Goal: Information Seeking & Learning: Understand process/instructions

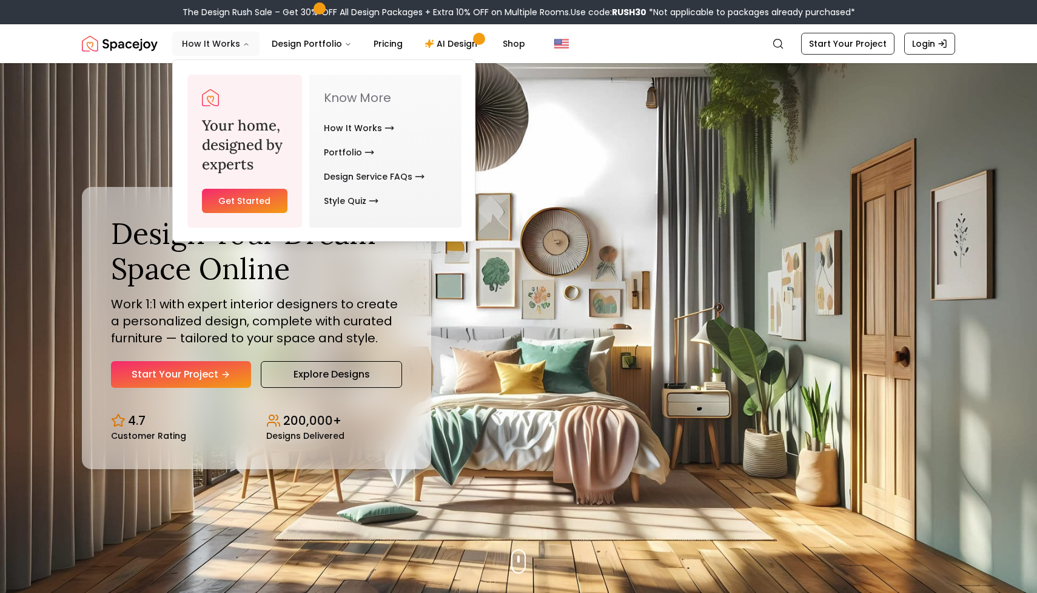
click at [223, 42] on button "How It Works" at bounding box center [215, 44] width 87 height 24
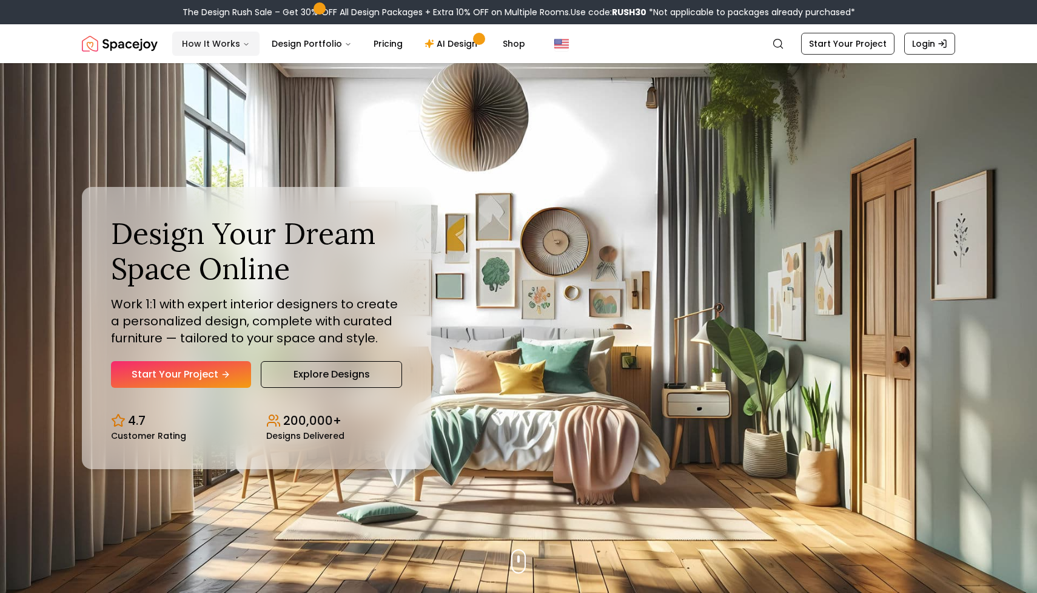
click at [223, 42] on button "How It Works" at bounding box center [215, 44] width 87 height 24
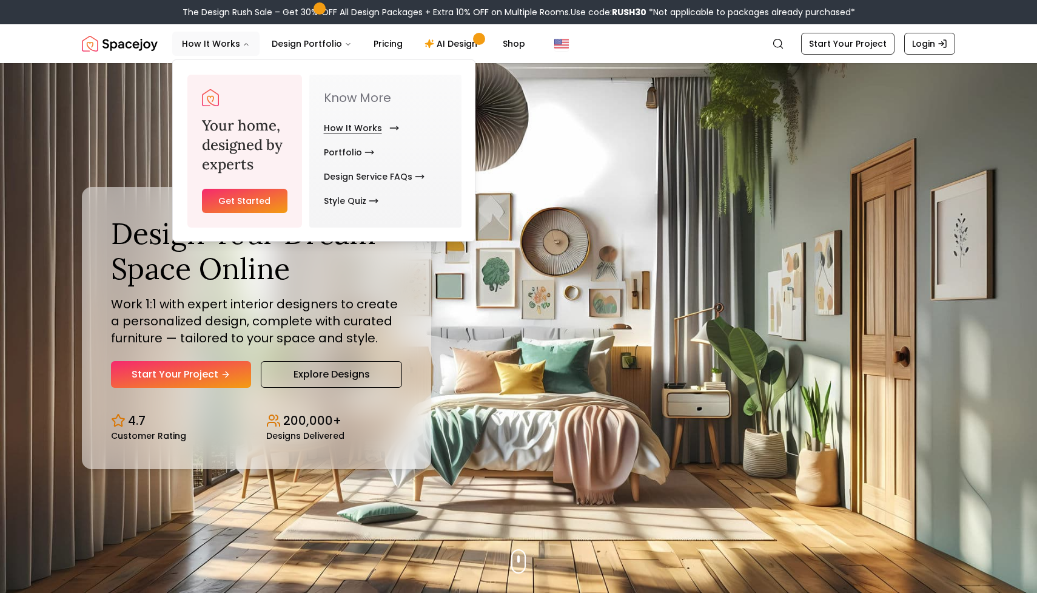
click at [340, 127] on link "How It Works" at bounding box center [359, 128] width 70 height 24
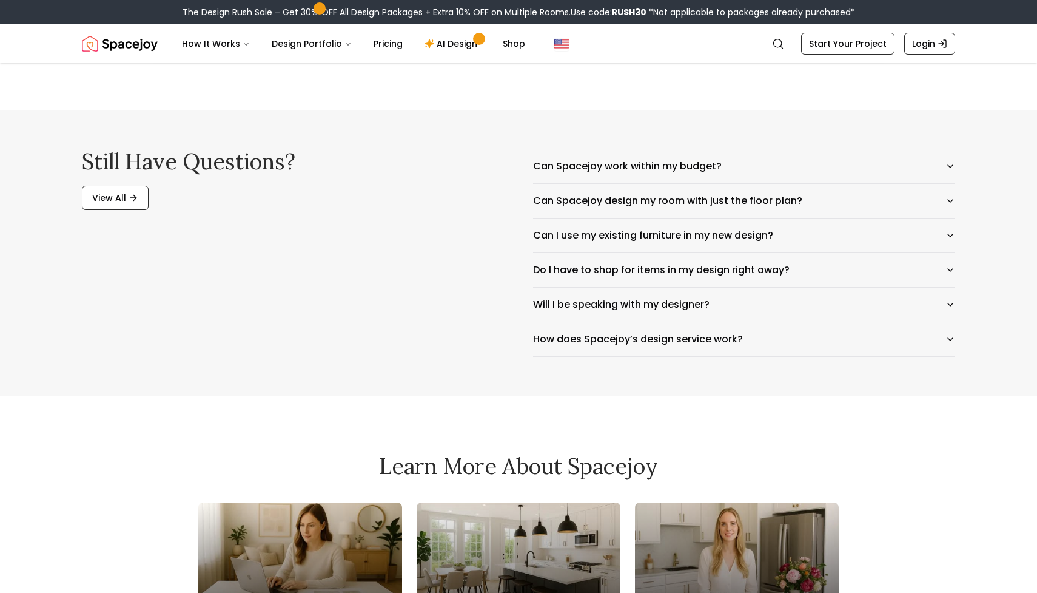
scroll to position [1935, 0]
click at [950, 337] on icon "button" at bounding box center [951, 339] width 10 height 10
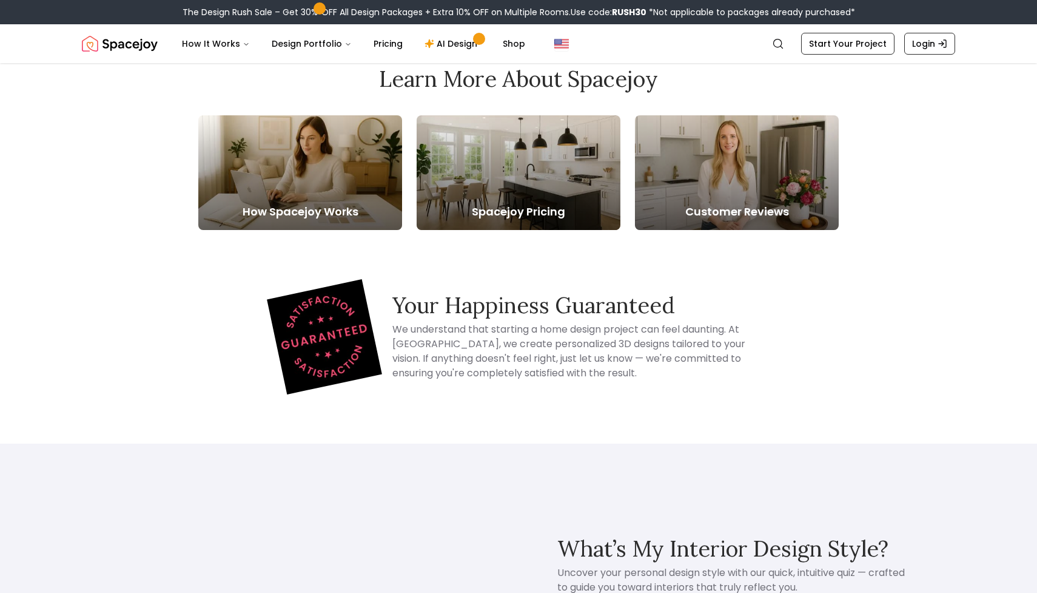
scroll to position [2395, 0]
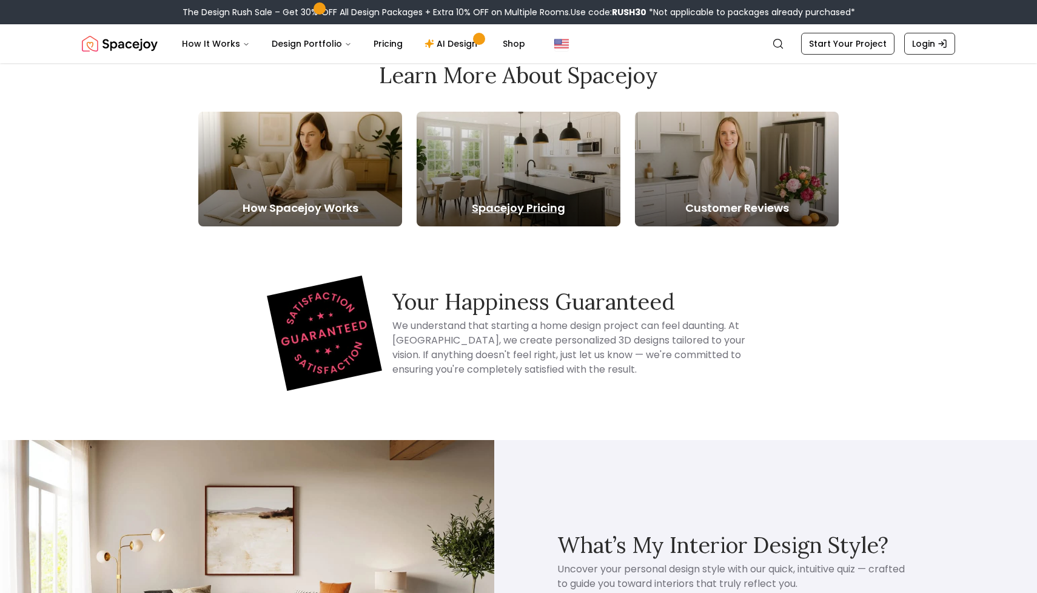
click at [568, 200] on h5 "Spacejoy Pricing" at bounding box center [519, 208] width 204 height 17
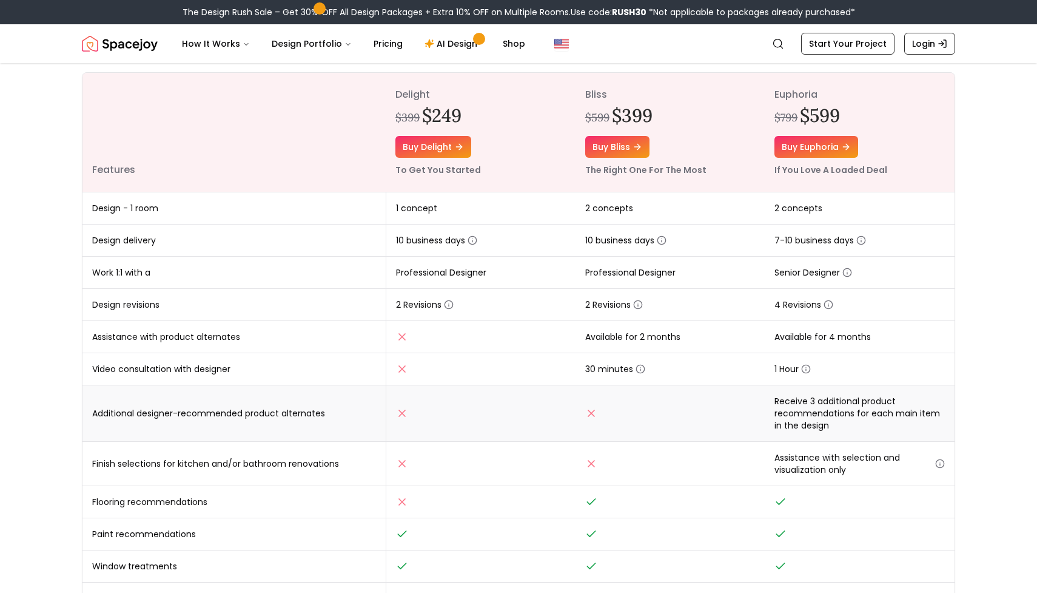
scroll to position [162, 0]
